Goal: Information Seeking & Learning: Learn about a topic

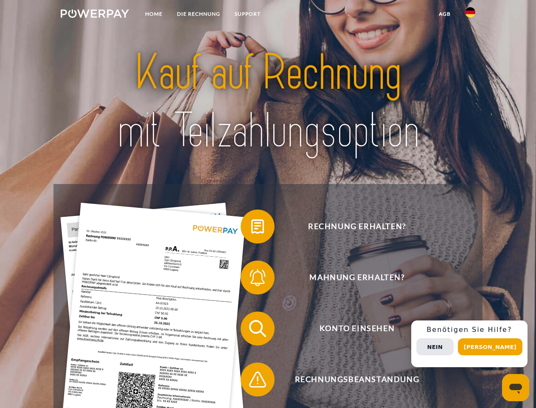
click at [95, 15] on img at bounding box center [95, 13] width 68 height 8
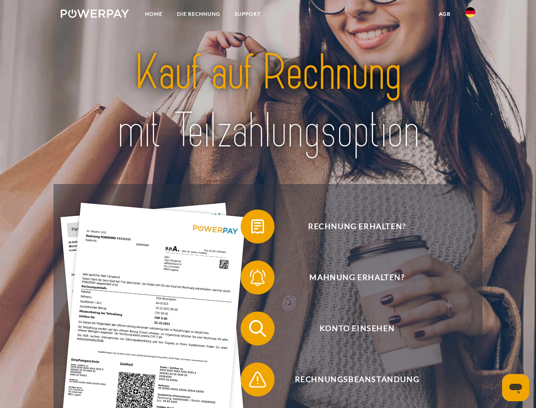
click at [470, 15] on img at bounding box center [470, 12] width 10 height 10
click at [444, 14] on link "agb" at bounding box center [445, 13] width 26 height 15
click at [251, 228] on span at bounding box center [245, 226] width 42 height 42
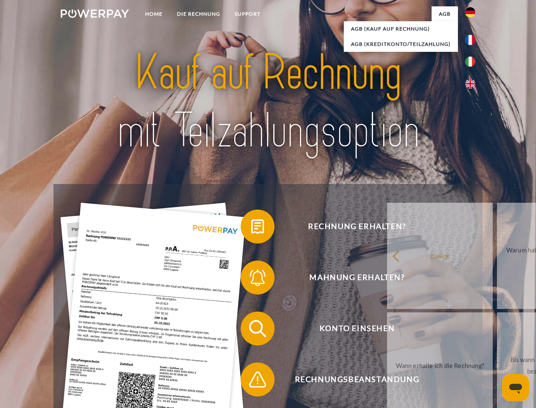
click at [251, 279] on span at bounding box center [245, 277] width 42 height 42
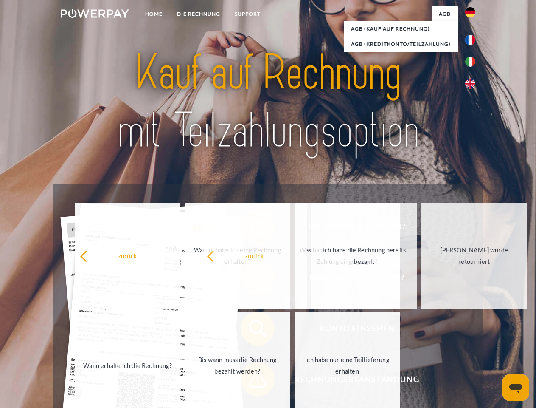
click at [251, 381] on span at bounding box center [245, 379] width 42 height 42
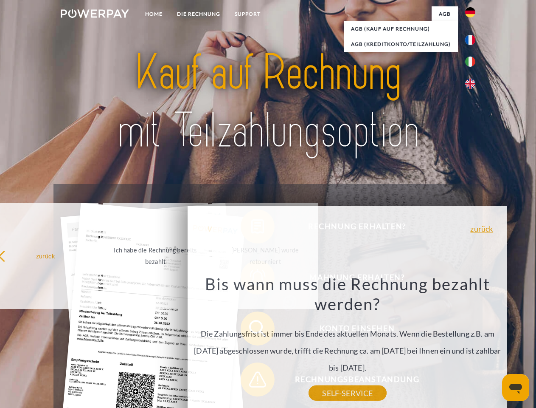
click at [472, 343] on div "Rechnung erhalten? Mahnung erhalten? Konto einsehen" at bounding box center [267, 354] width 429 height 340
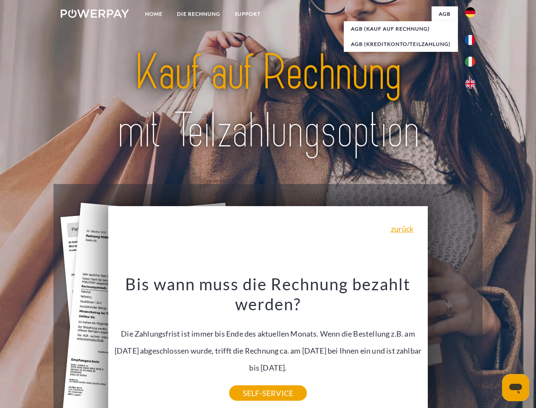
click at [452, 345] on span "Konto einsehen" at bounding box center [357, 328] width 208 height 34
click at [493, 346] on header "Home DIE RECHNUNG SUPPORT" at bounding box center [268, 293] width 536 height 586
